Goal: Task Accomplishment & Management: Use online tool/utility

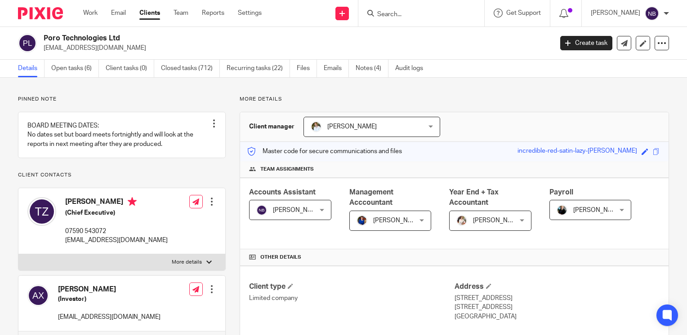
scroll to position [854, 0]
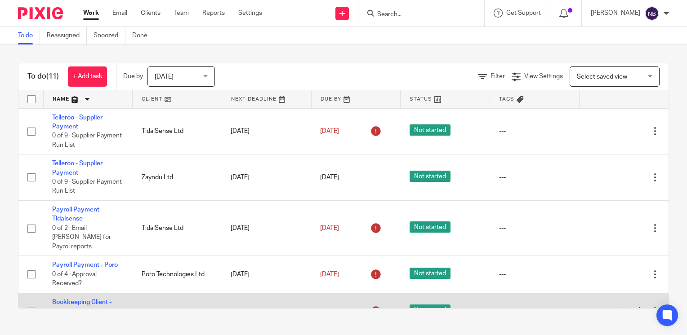
scroll to position [105, 0]
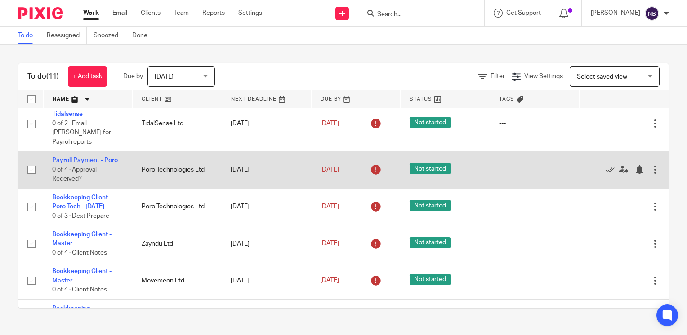
click at [97, 157] on link "Payroll Payment - Poro" at bounding box center [85, 160] width 66 height 6
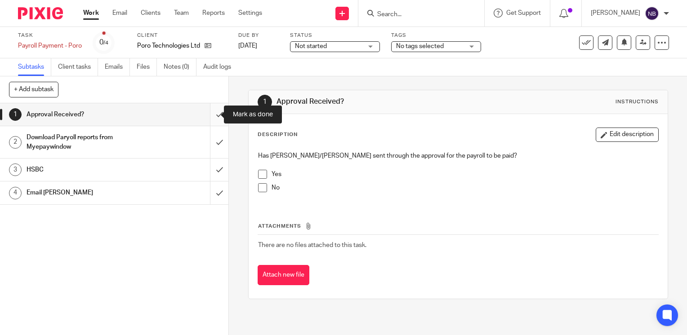
click at [215, 112] on input "submit" at bounding box center [114, 114] width 228 height 22
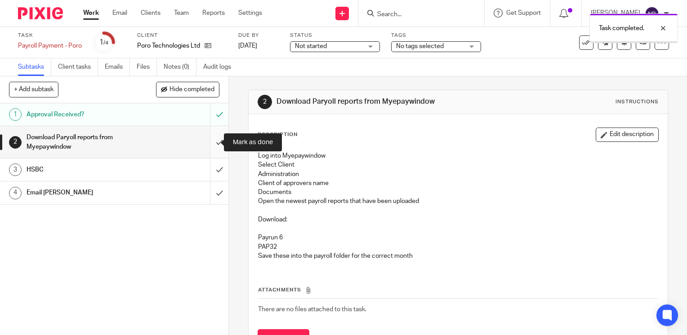
click at [209, 144] on input "submit" at bounding box center [114, 142] width 228 height 32
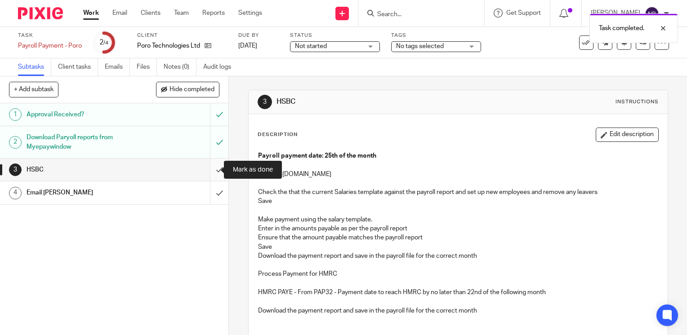
click at [214, 168] on input "submit" at bounding box center [114, 170] width 228 height 22
